Goal: Check status: Check status

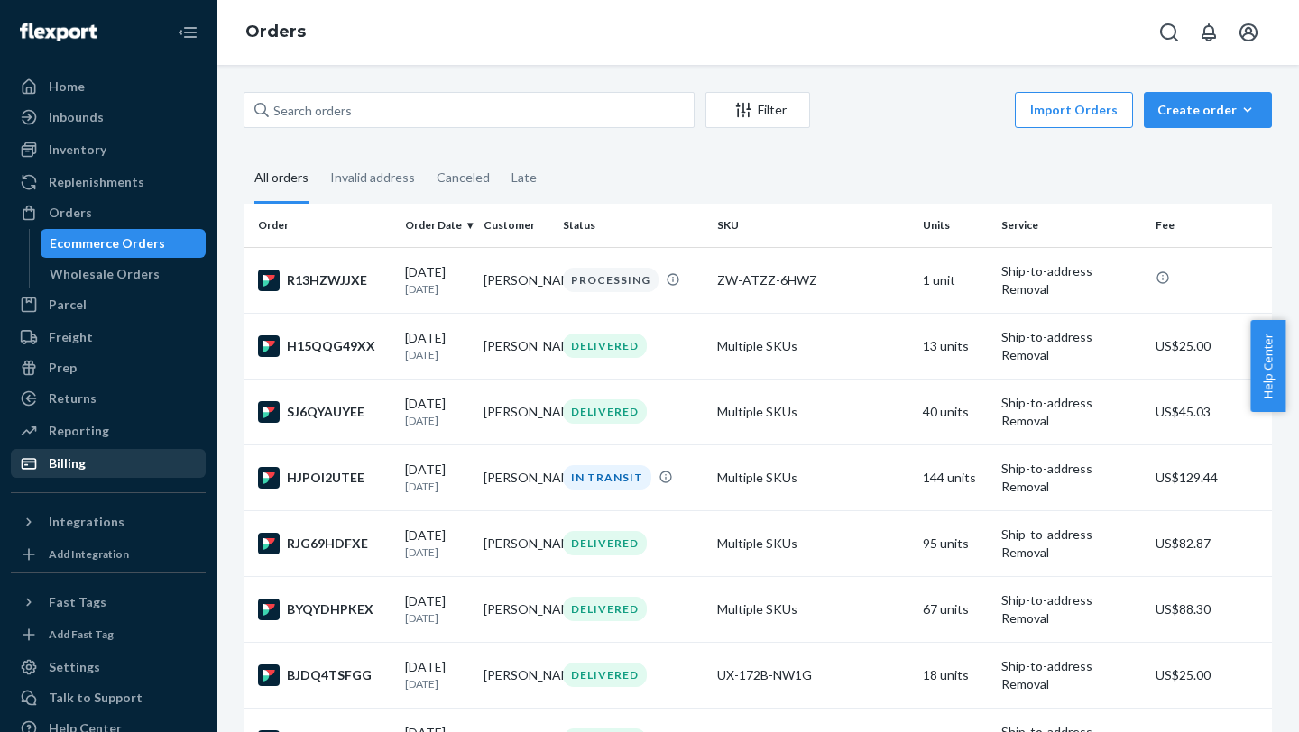
click at [92, 461] on div "Billing" at bounding box center [108, 463] width 191 height 25
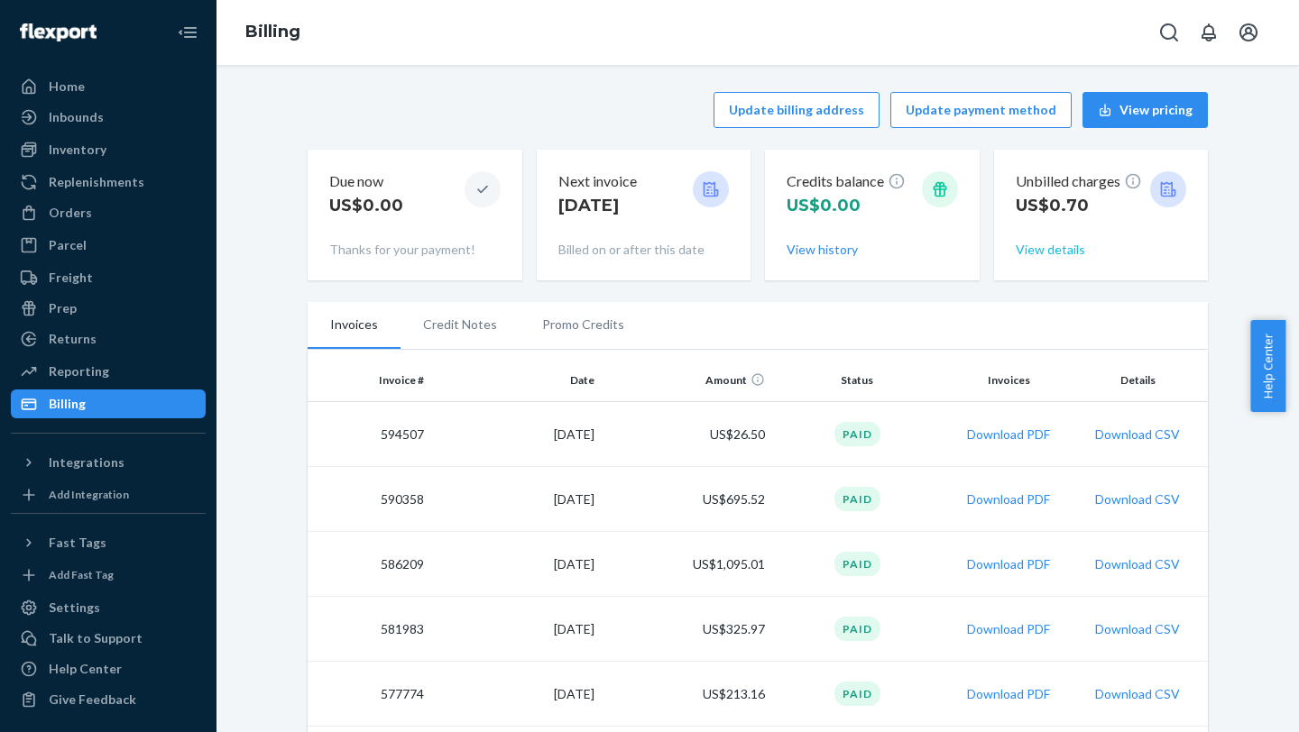
click at [1026, 248] on button "View details" at bounding box center [1049, 250] width 69 height 18
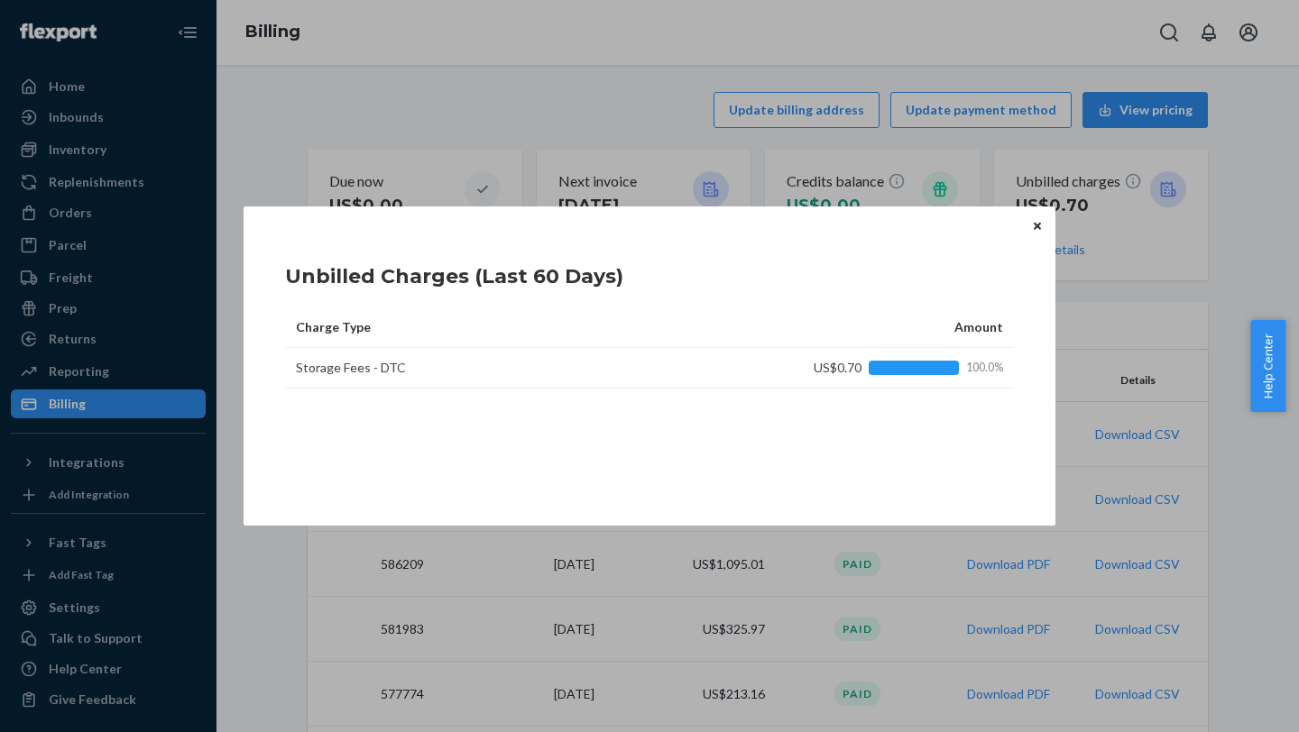
click at [1040, 227] on icon "Close" at bounding box center [1036, 226] width 7 height 11
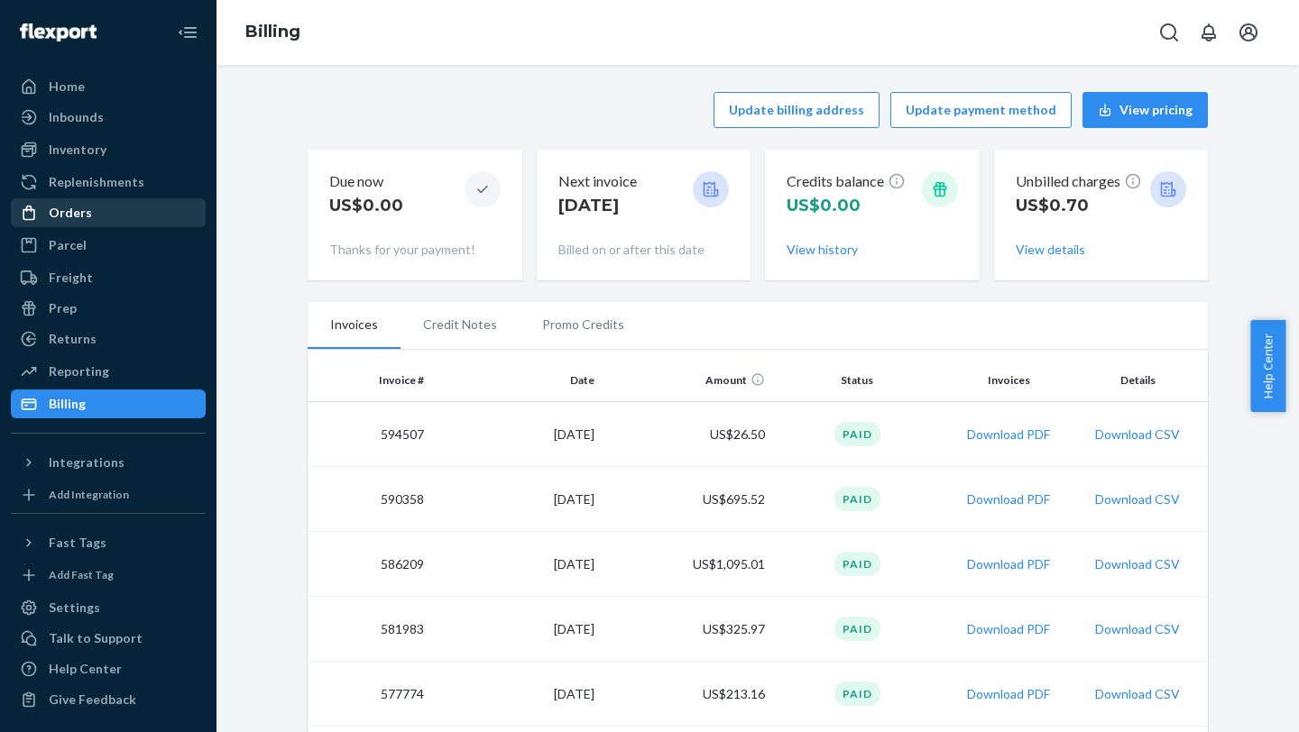
click at [132, 217] on div "Orders" at bounding box center [108, 212] width 191 height 25
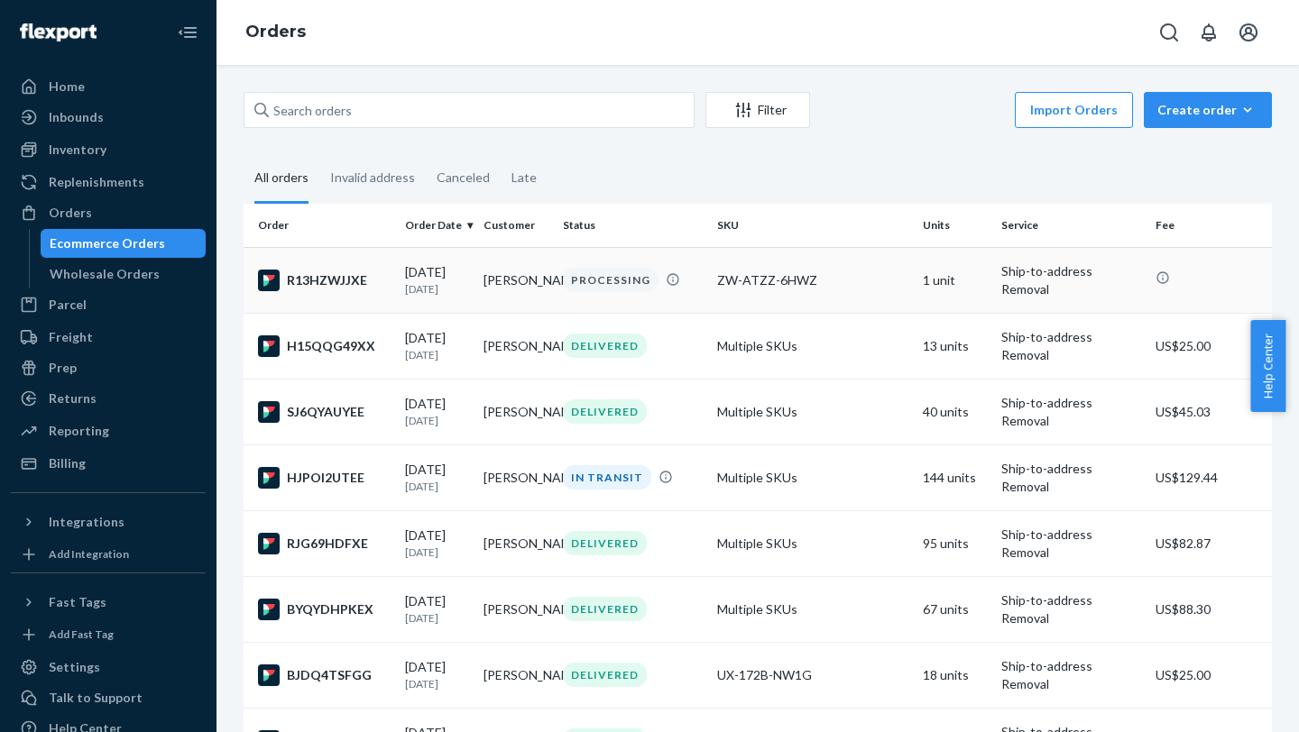
click at [841, 294] on td "ZW-ATZZ-6HWZ" at bounding box center [813, 280] width 206 height 66
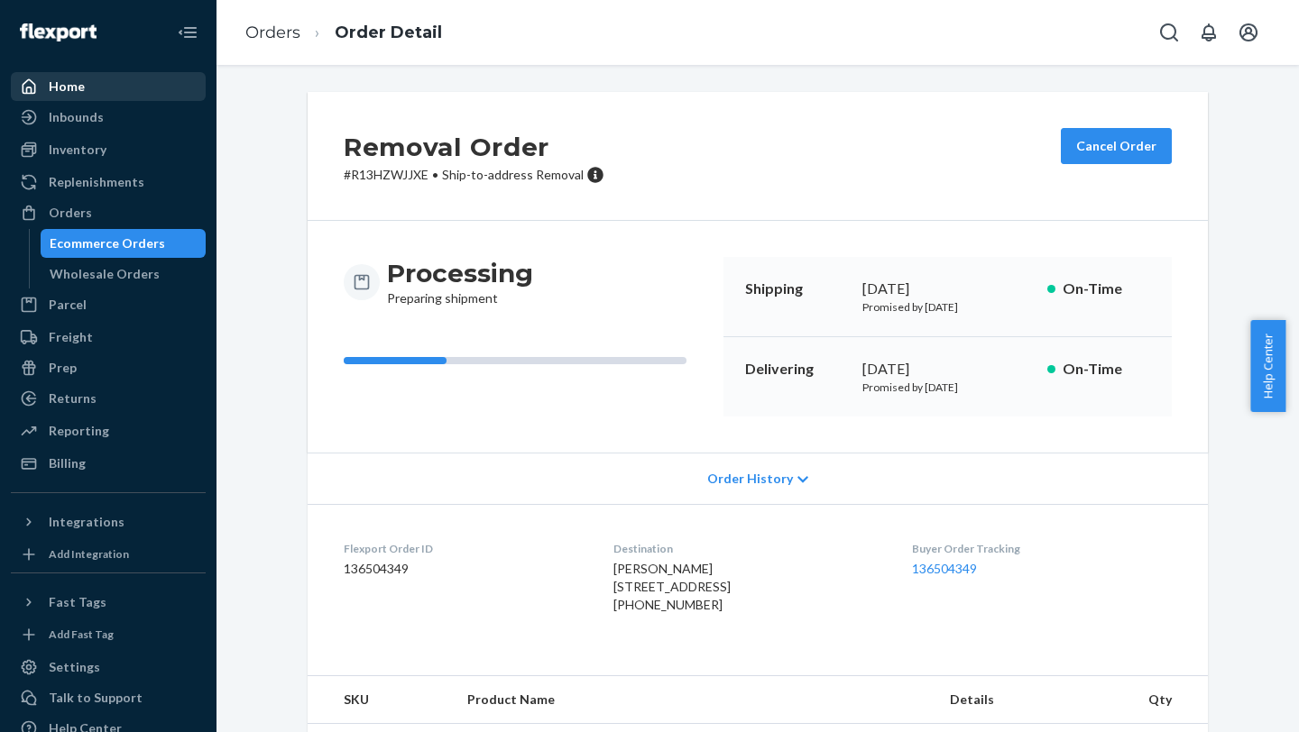
click at [96, 88] on div "Home" at bounding box center [108, 86] width 191 height 25
